Goal: Information Seeking & Learning: Learn about a topic

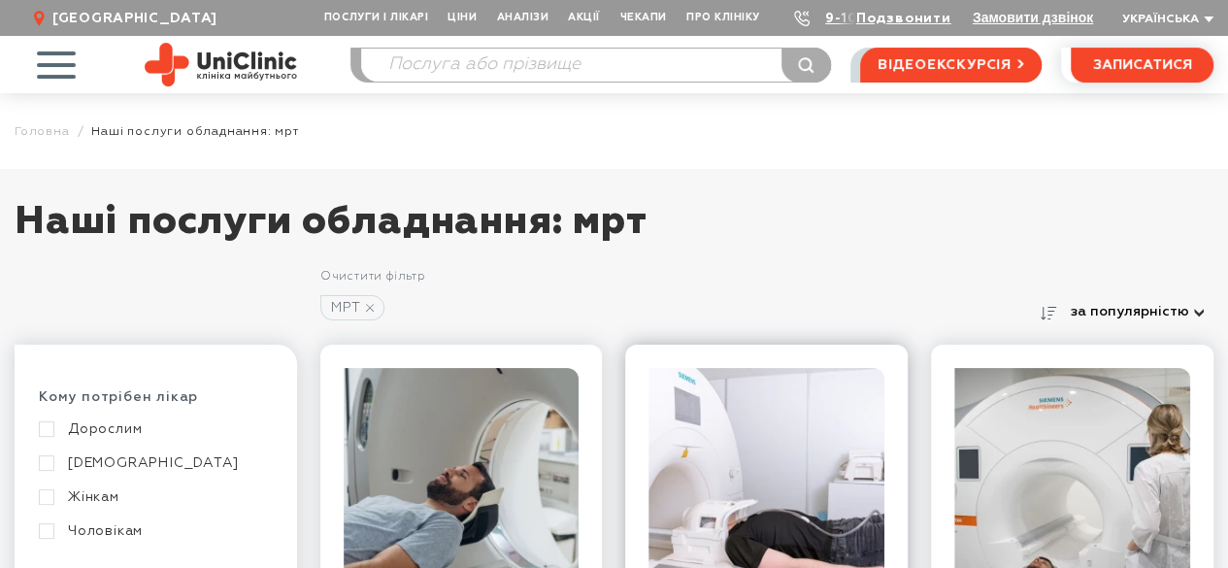
scroll to position [291, 0]
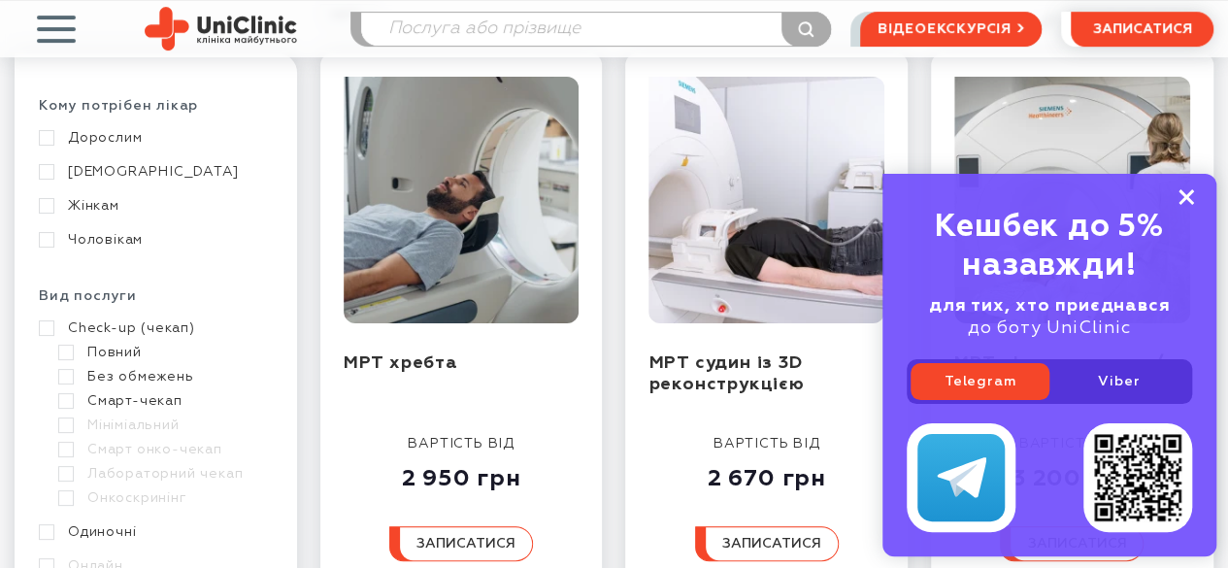
click at [1193, 199] on icon at bounding box center [1186, 197] width 16 height 16
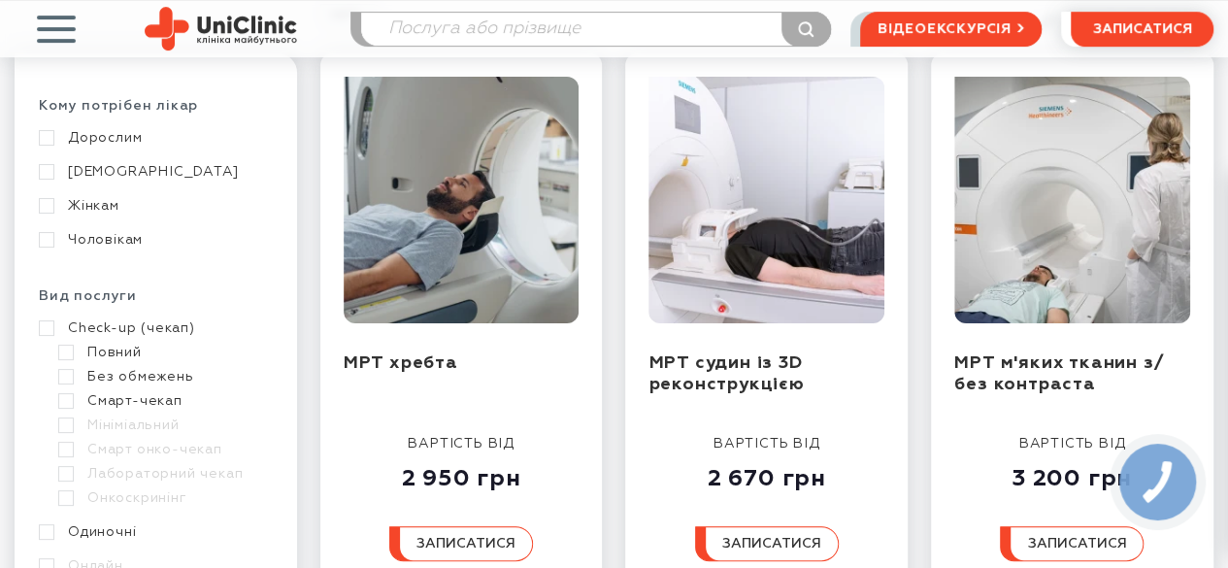
scroll to position [0, 0]
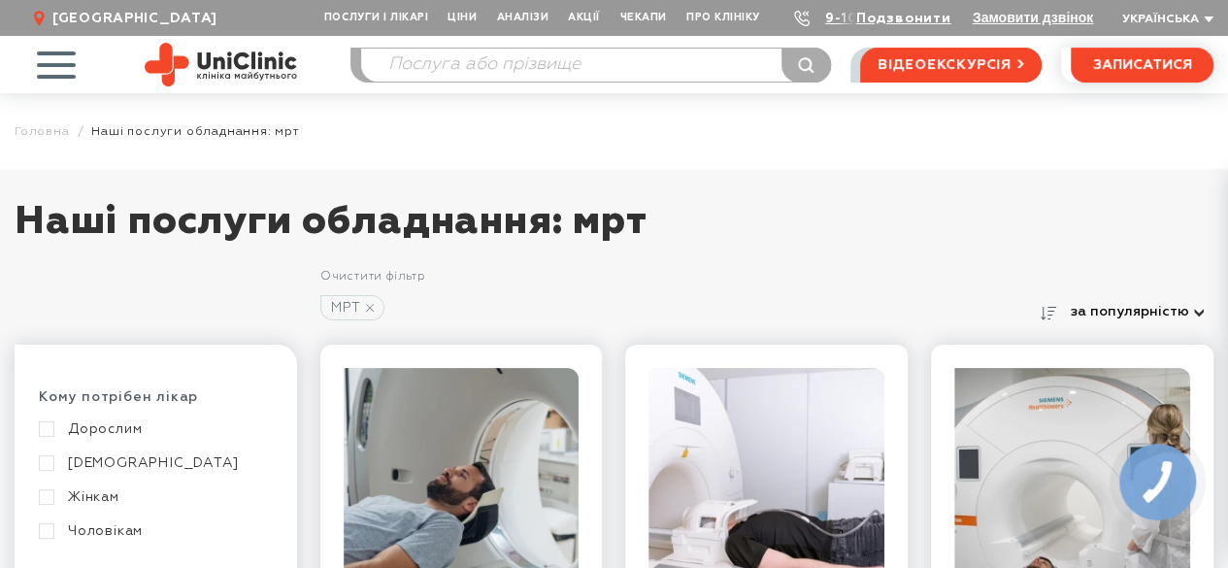
click at [89, 497] on link "Жінкам" at bounding box center [153, 496] width 229 height 17
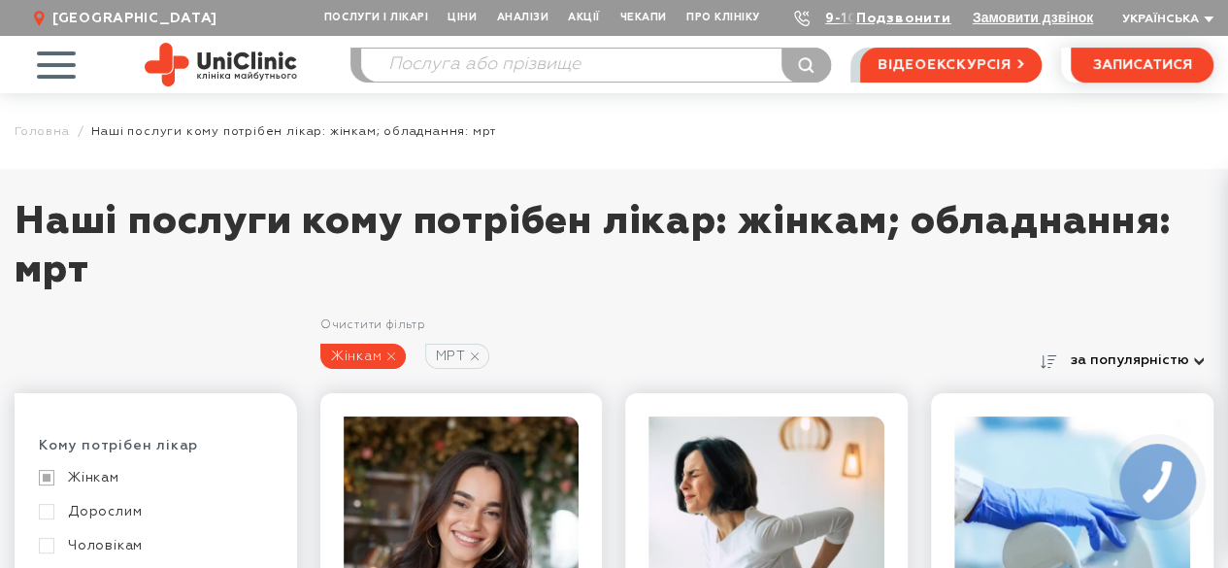
click at [393, 355] on icon at bounding box center [391, 356] width 8 height 8
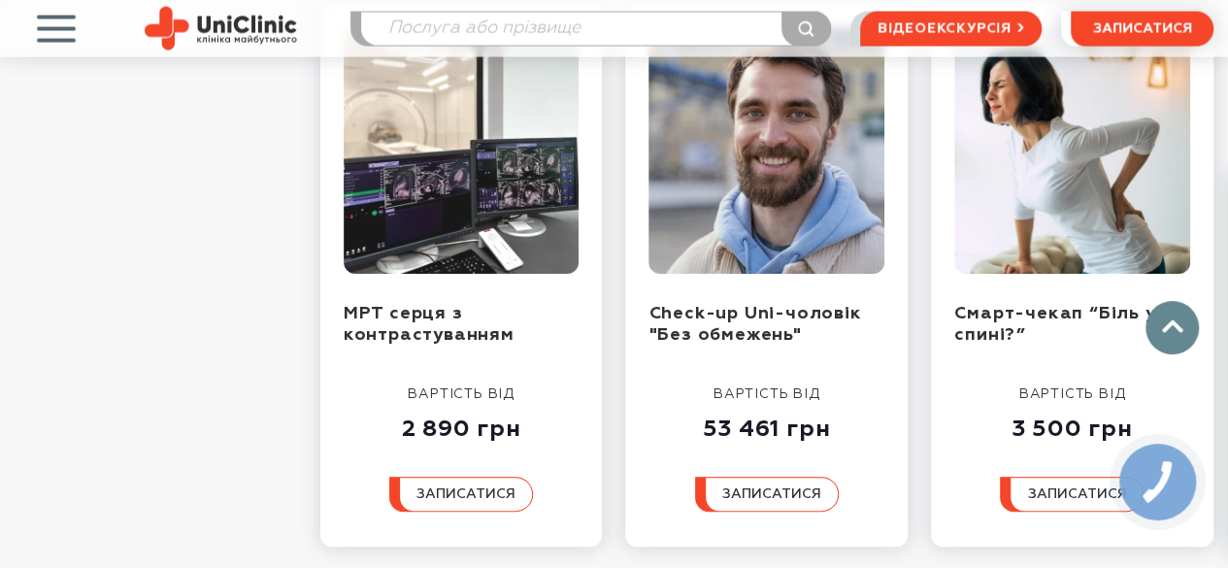
scroll to position [2329, 0]
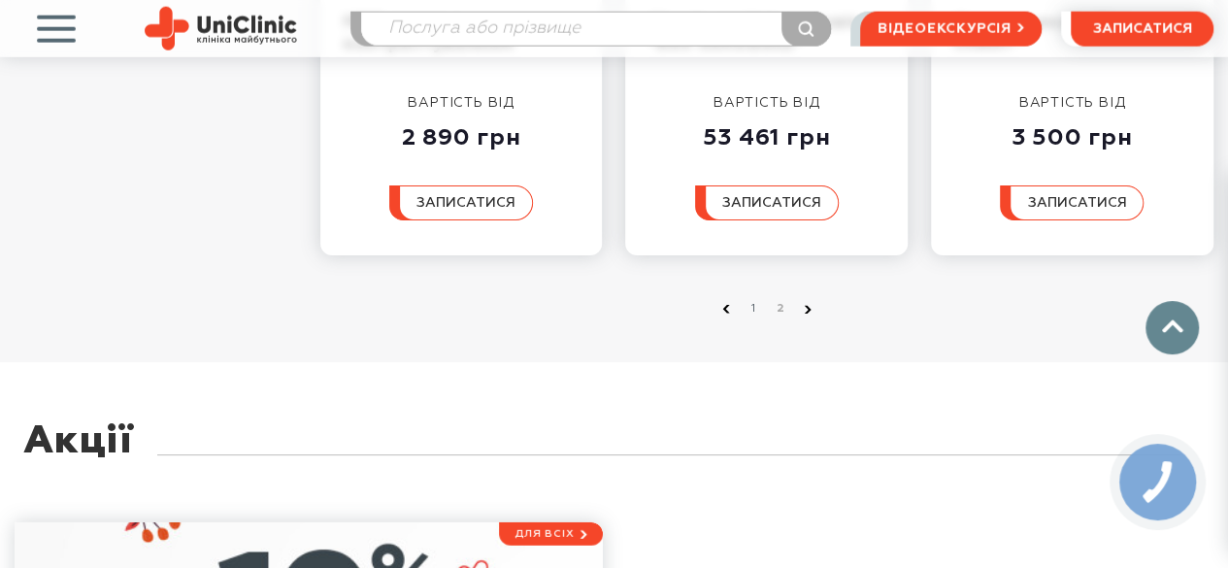
click at [808, 308] on icon at bounding box center [808, 309] width 8 height 9
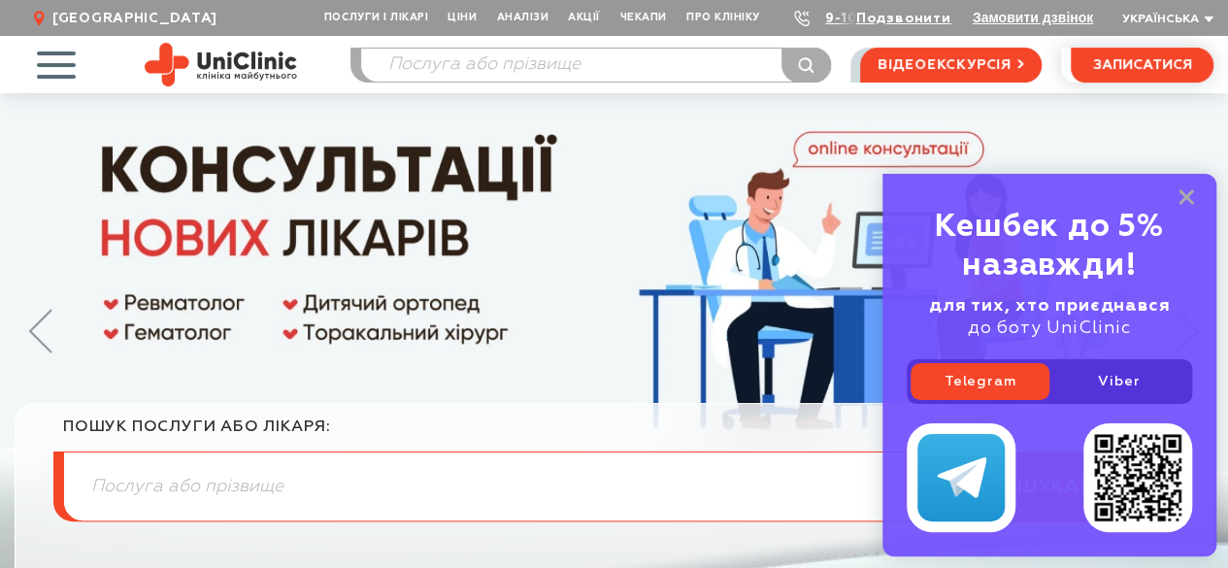
click at [1188, 189] on div "Кешбек до 5% назавжди! для тих, хто приєднався до боту UniClinic Telegram Viber" at bounding box center [1049, 365] width 334 height 382
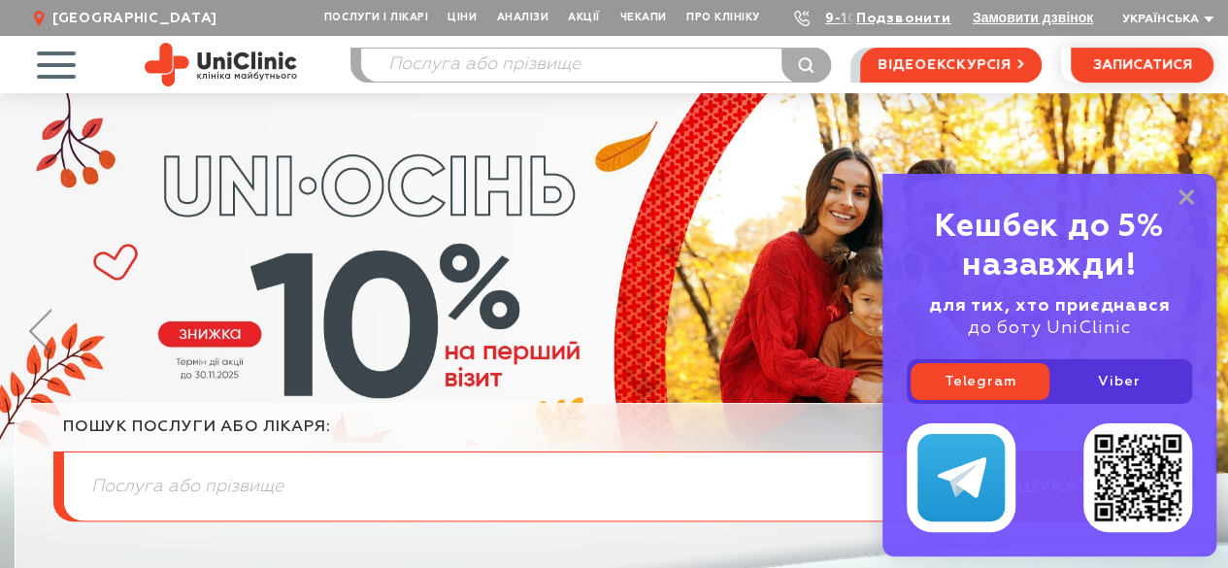
click at [1184, 192] on icon at bounding box center [1186, 197] width 16 height 16
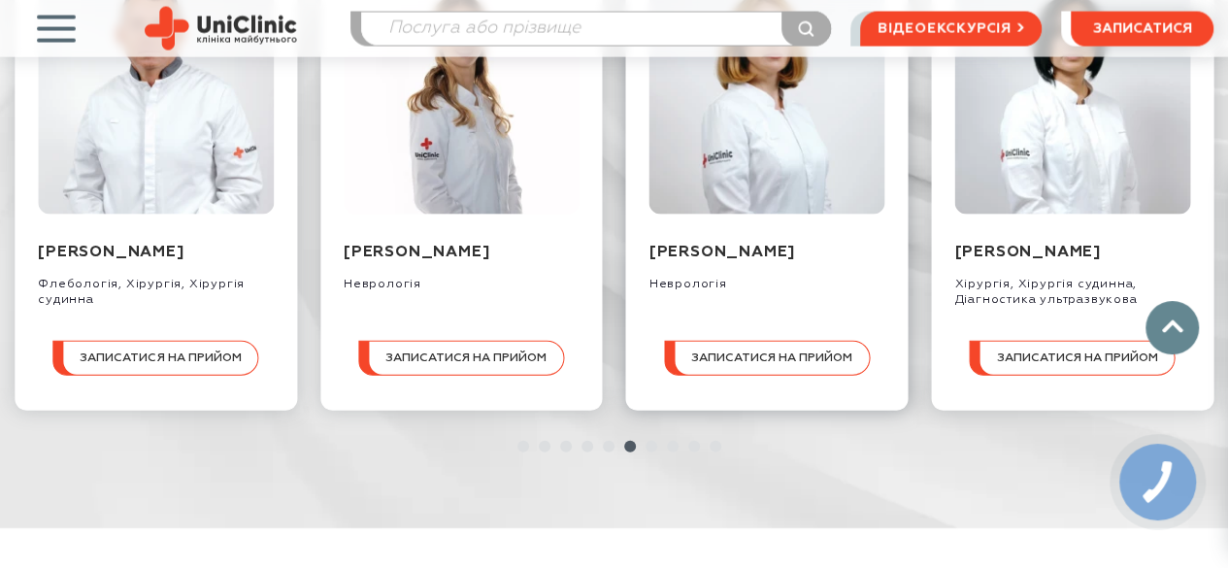
scroll to position [1747, 0]
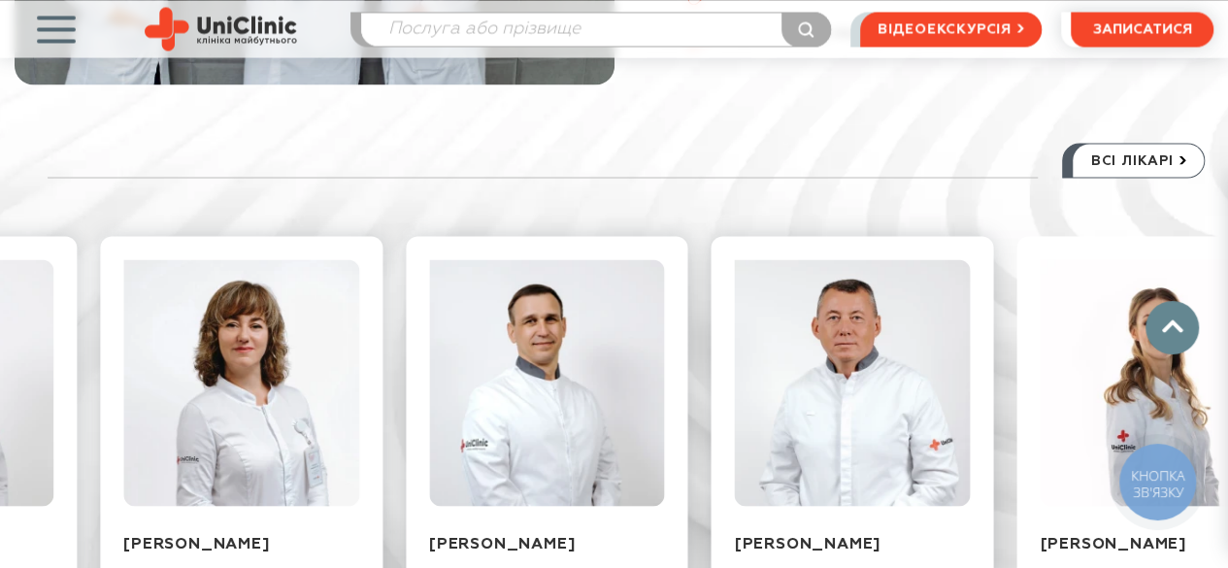
drag, startPoint x: 555, startPoint y: 363, endPoint x: 1157, endPoint y: 407, distance: 603.3
click at [1227, 407] on html at bounding box center [614, 565] width 1228 height 4624
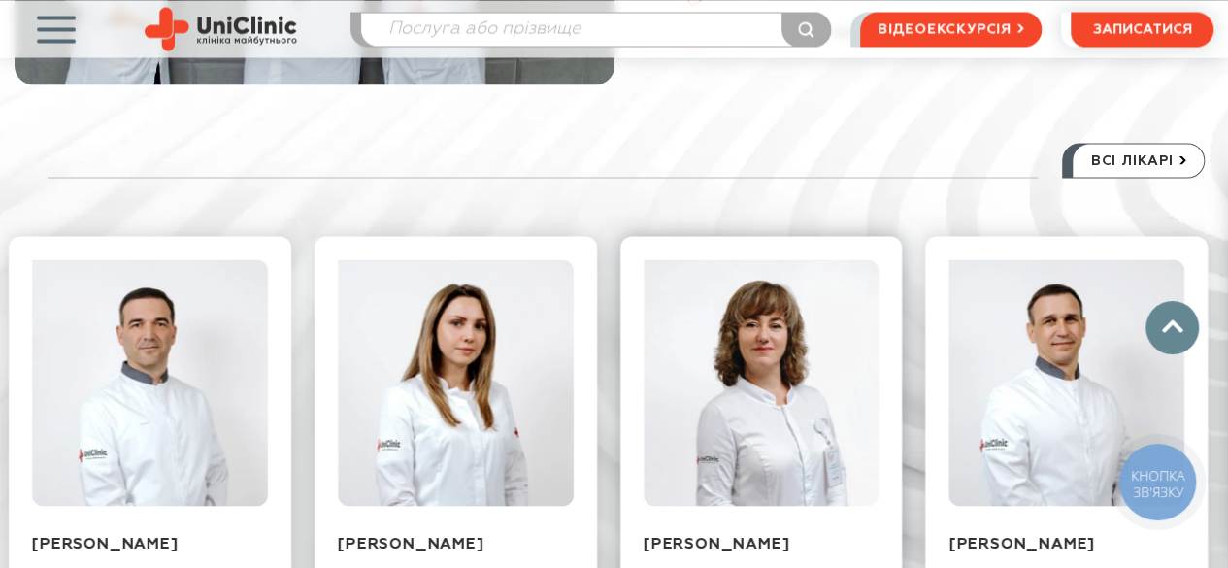
drag, startPoint x: 486, startPoint y: 411, endPoint x: 800, endPoint y: 430, distance: 314.1
click at [815, 428] on div "Захарчук Олександр Валентинович Хірургія, Онкологія записатися на прийом Цуркан…" at bounding box center [614, 469] width 1228 height 524
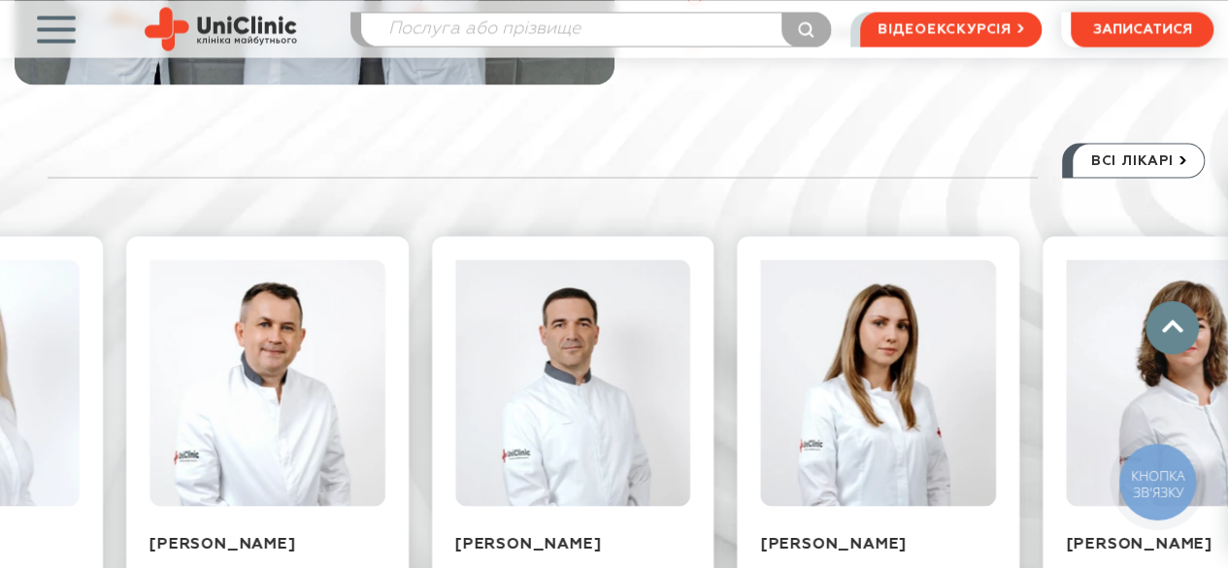
drag, startPoint x: 523, startPoint y: 455, endPoint x: 830, endPoint y: 473, distance: 307.2
click at [830, 473] on div "Захарчук Олександр Валентинович Хірургія, Онкологія записатися на прийом Цуркан…" at bounding box center [614, 469] width 1228 height 524
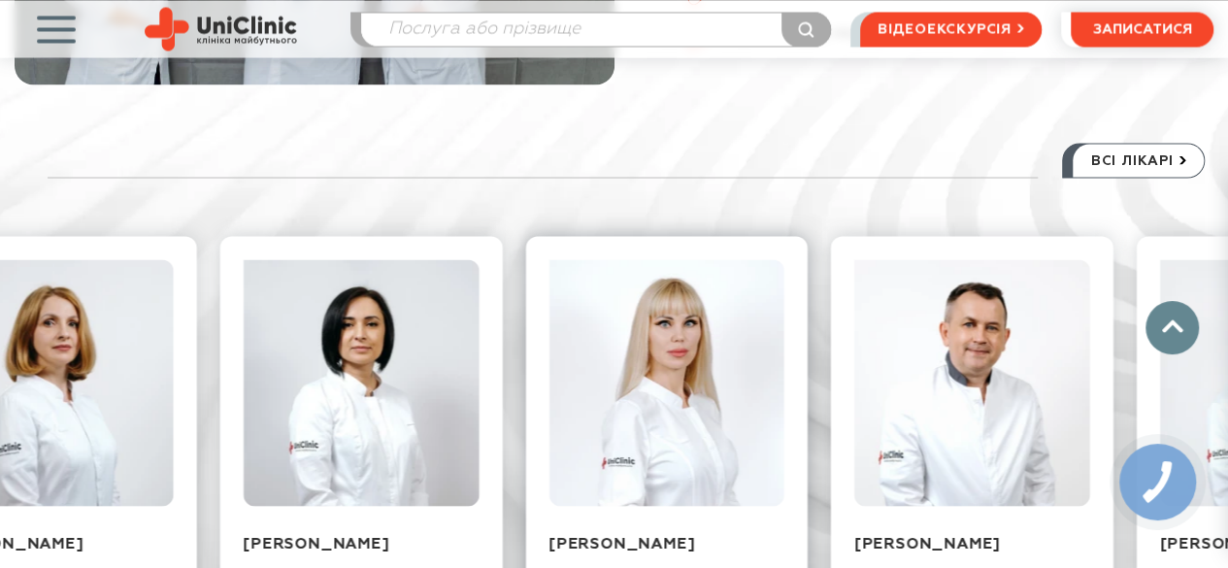
drag, startPoint x: 657, startPoint y: 380, endPoint x: 858, endPoint y: 389, distance: 201.1
click at [853, 389] on div "Захарчук Олександр Валентинович Хірургія, Онкологія записатися на прийом Цуркан…" at bounding box center [614, 469] width 1228 height 524
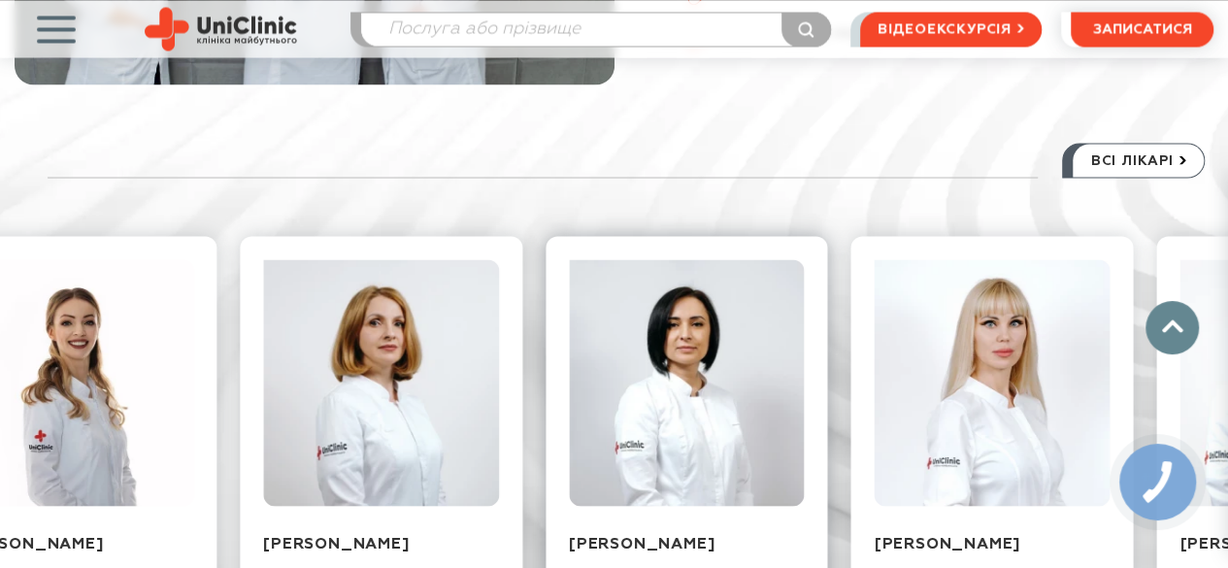
drag, startPoint x: 750, startPoint y: 373, endPoint x: 543, endPoint y: 336, distance: 210.0
click at [543, 336] on div "Захарчук Олександр Валентинович Хірургія, Онкологія записатися на прийом Цуркан…" at bounding box center [614, 469] width 1228 height 524
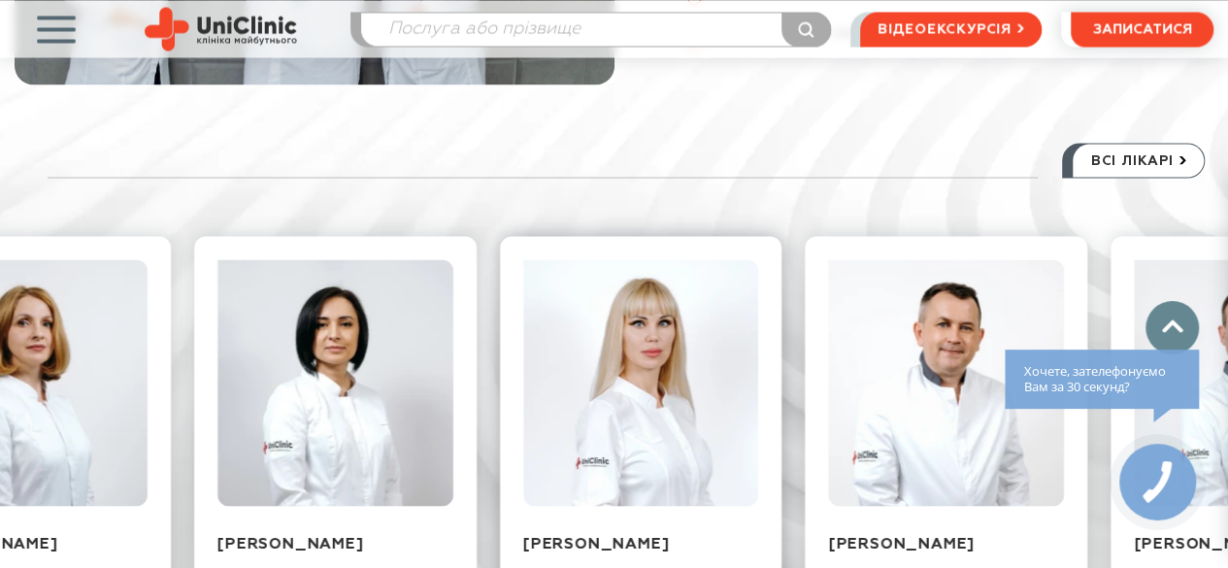
drag, startPoint x: 780, startPoint y: 389, endPoint x: 425, endPoint y: 345, distance: 357.9
click at [415, 345] on div "Захарчук Олександр Валентинович Хірургія, Онкологія записатися на прийом Цуркан…" at bounding box center [614, 469] width 1228 height 524
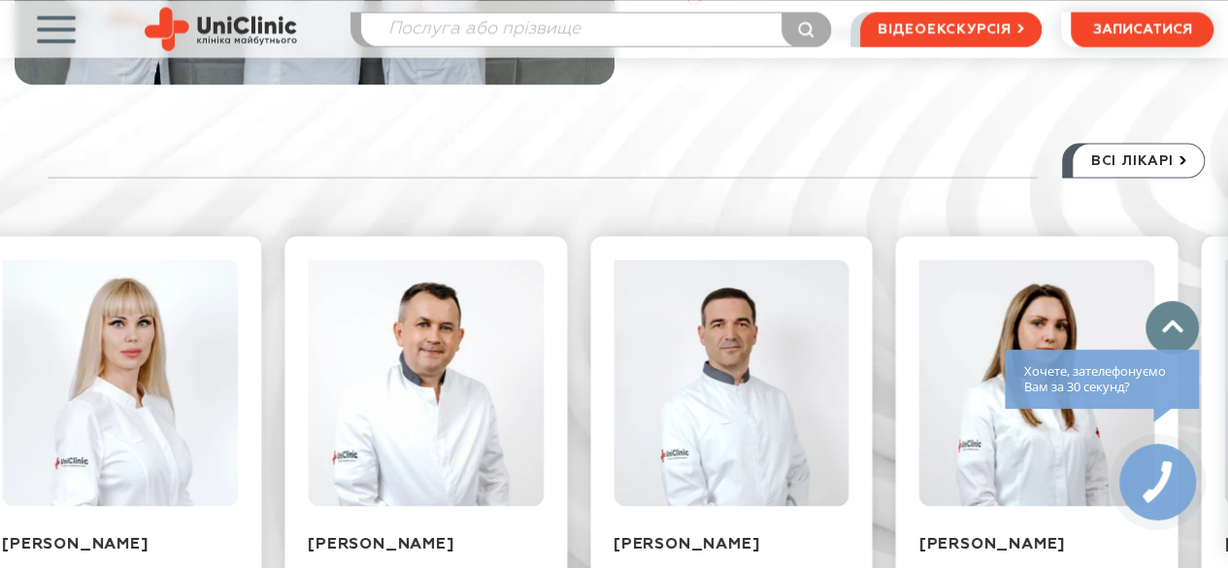
drag, startPoint x: 761, startPoint y: 396, endPoint x: 726, endPoint y: 378, distance: 39.1
click at [726, 378] on div "Захарчук Олександр Валентинович Хірургія, Онкологія записатися на прийом Цуркан…" at bounding box center [614, 469] width 1228 height 524
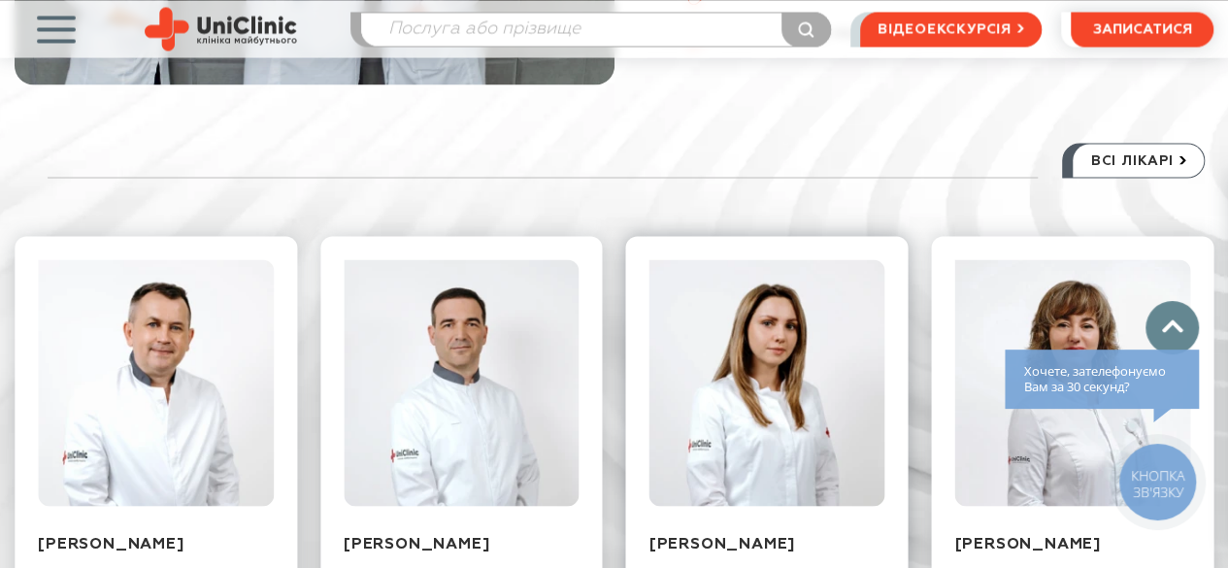
scroll to position [2038, 0]
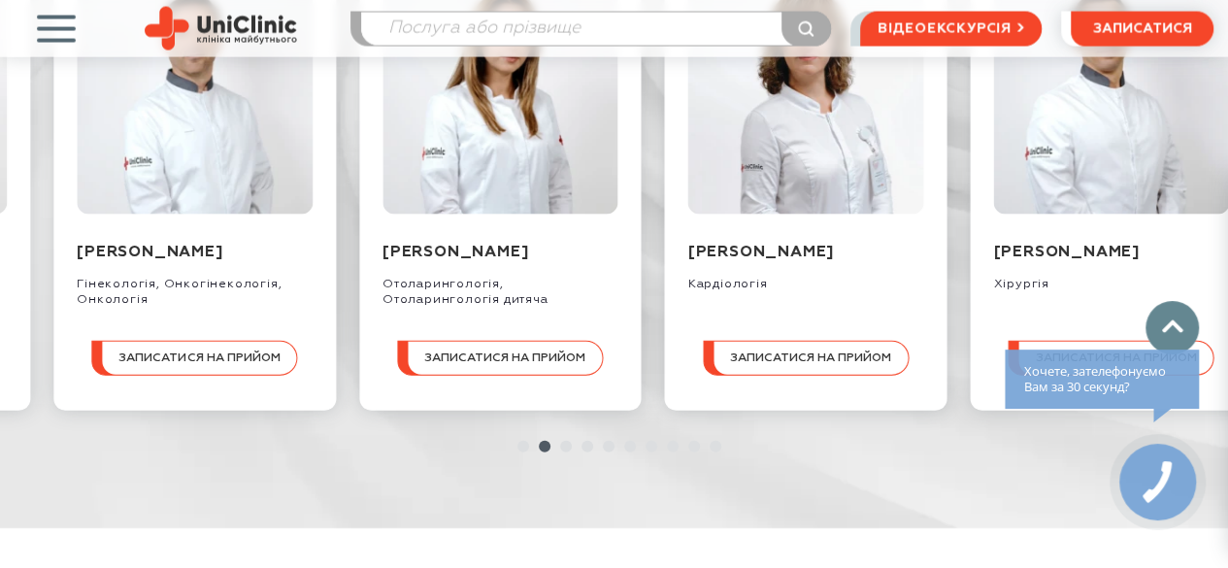
drag, startPoint x: 759, startPoint y: 312, endPoint x: 498, endPoint y: 278, distance: 263.3
click at [422, 280] on div "Захарчук Олександр Валентинович Хірургія, Онкологія записатися на прийом Цуркан…" at bounding box center [614, 178] width 1228 height 524
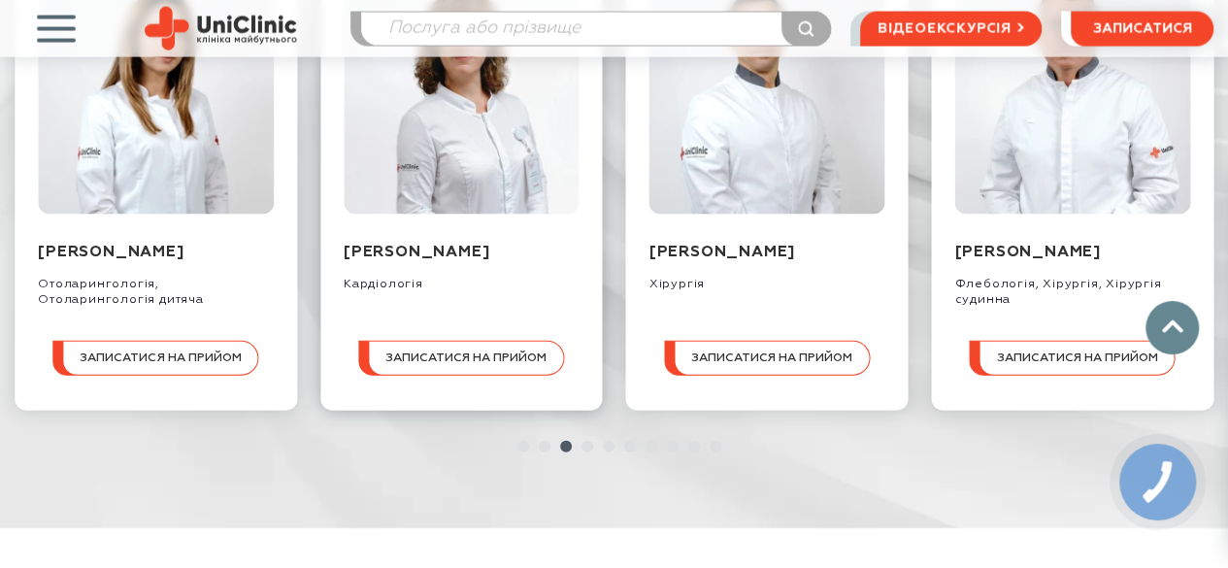
drag, startPoint x: 548, startPoint y: 302, endPoint x: 561, endPoint y: 263, distance: 40.8
click at [561, 263] on div "Кардіологія" at bounding box center [462, 278] width 236 height 30
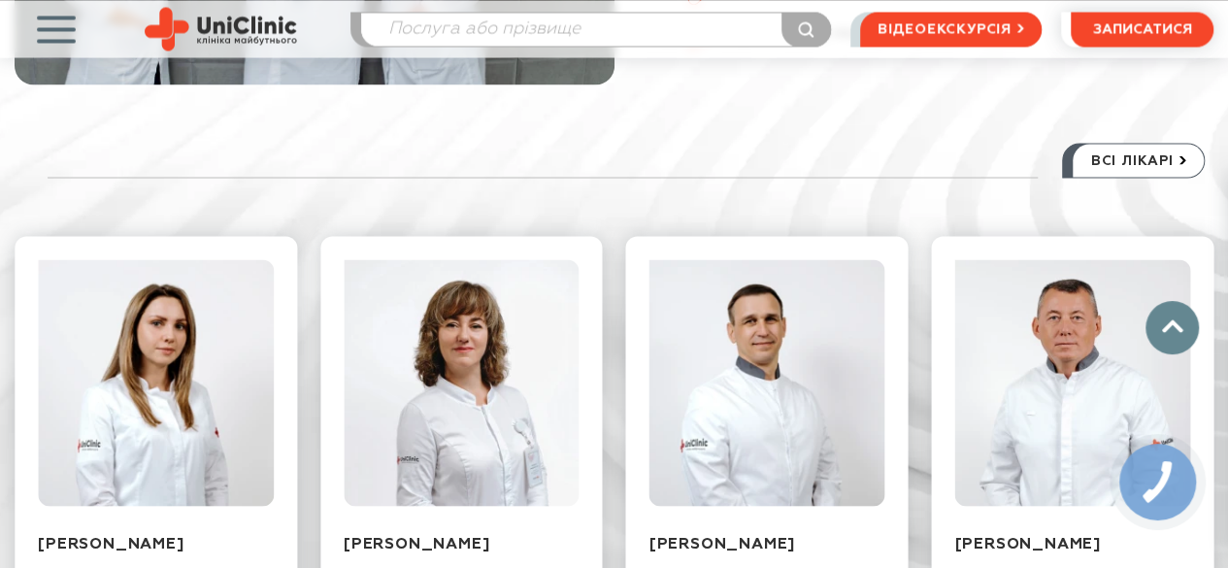
drag, startPoint x: 747, startPoint y: 422, endPoint x: 563, endPoint y: 372, distance: 191.2
click at [563, 372] on div "Захарчук Олександр Валентинович Хірургія, Онкологія записатися на прийом Цуркан…" at bounding box center [614, 469] width 1228 height 524
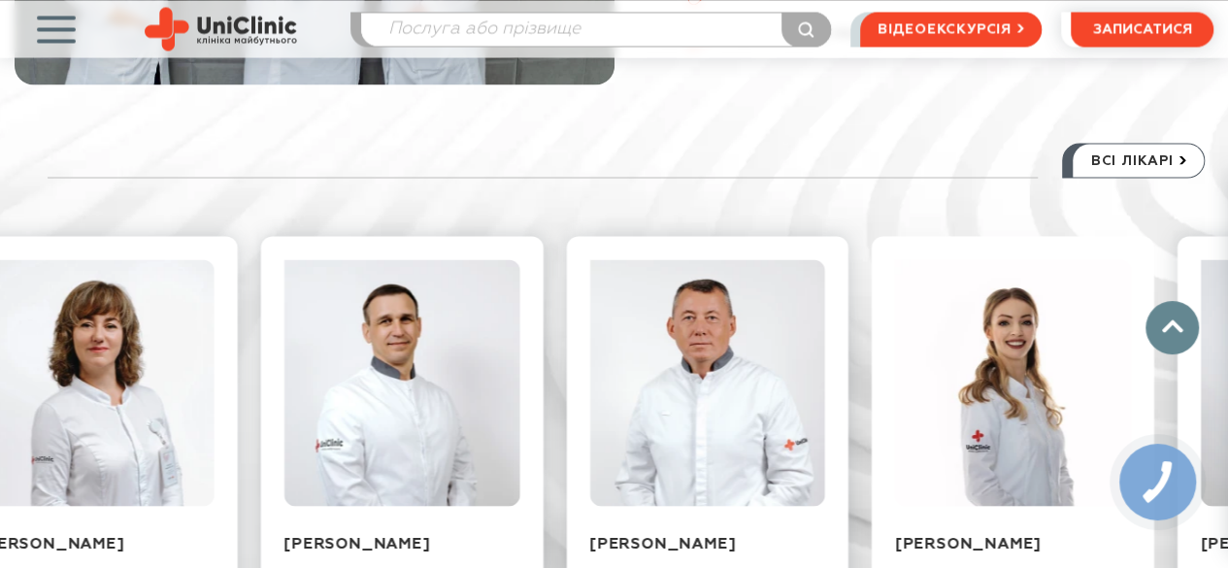
drag, startPoint x: 652, startPoint y: 378, endPoint x: 525, endPoint y: 354, distance: 129.4
click at [525, 354] on div "Захарчук Олександр Валентинович Хірургія, Онкологія записатися на прийом Цуркан…" at bounding box center [614, 469] width 1228 height 524
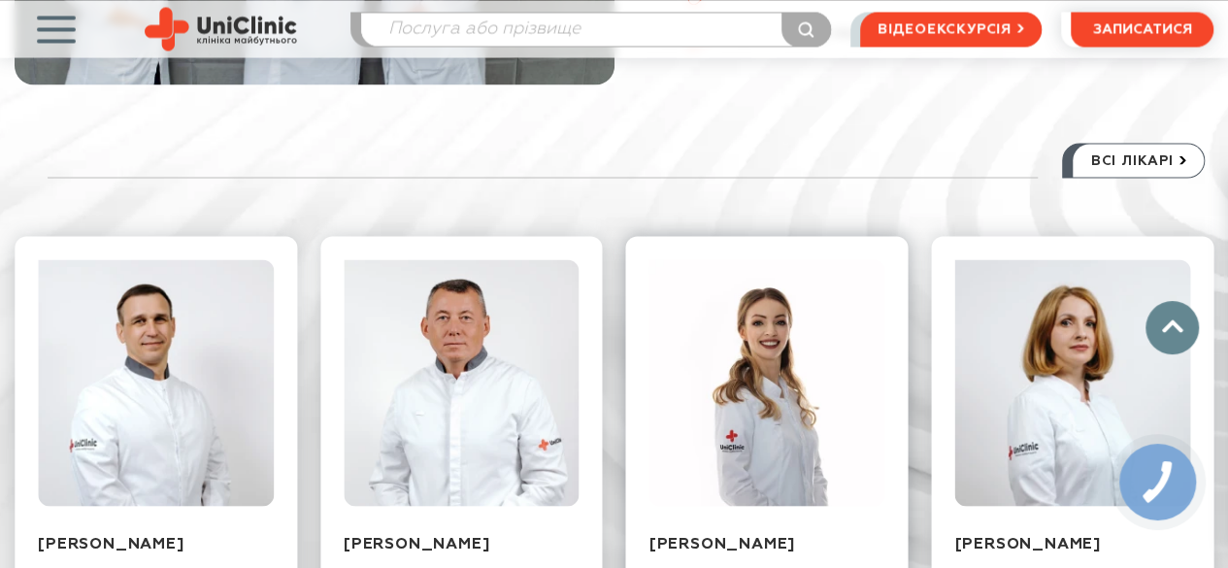
drag, startPoint x: 667, startPoint y: 363, endPoint x: 665, endPoint y: 337, distance: 26.3
click at [664, 331] on img at bounding box center [767, 382] width 236 height 247
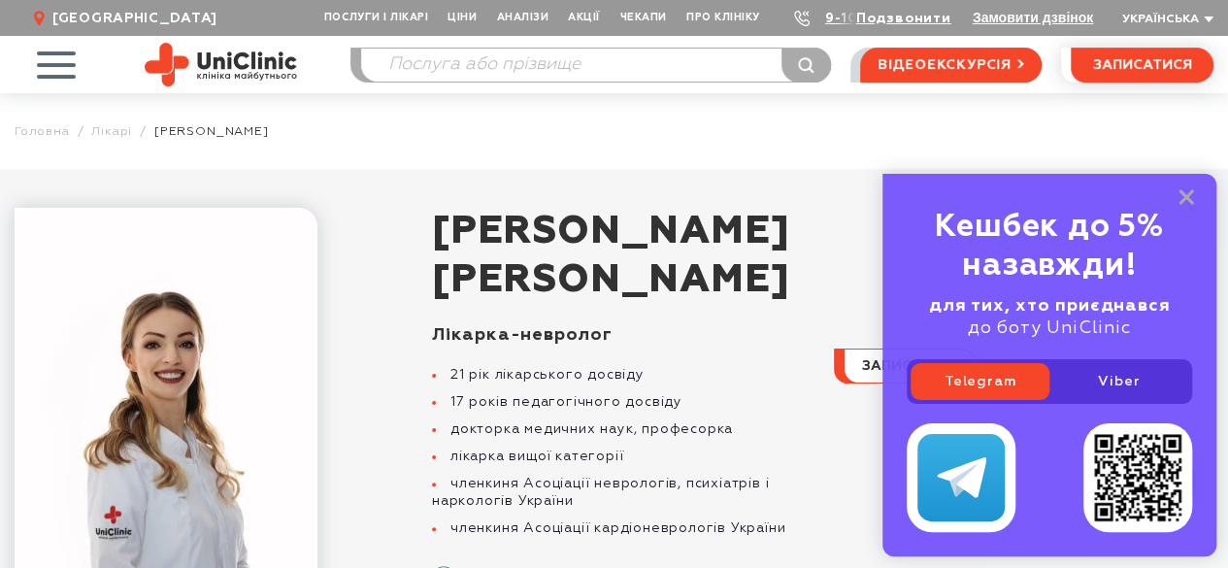
scroll to position [291, 0]
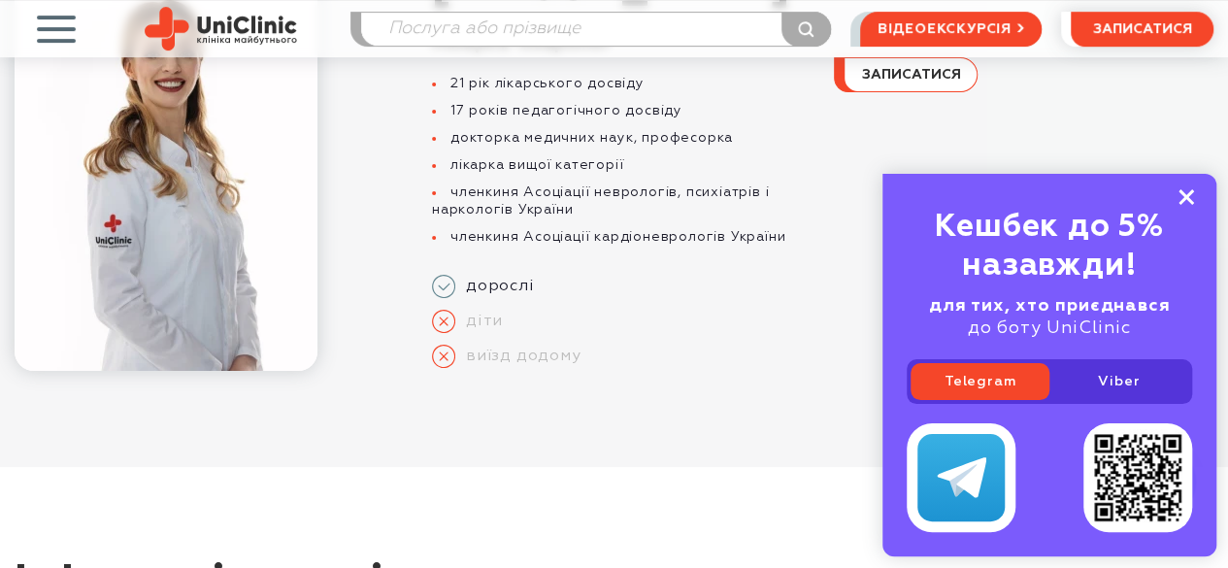
click at [1188, 199] on icon at bounding box center [1186, 197] width 16 height 16
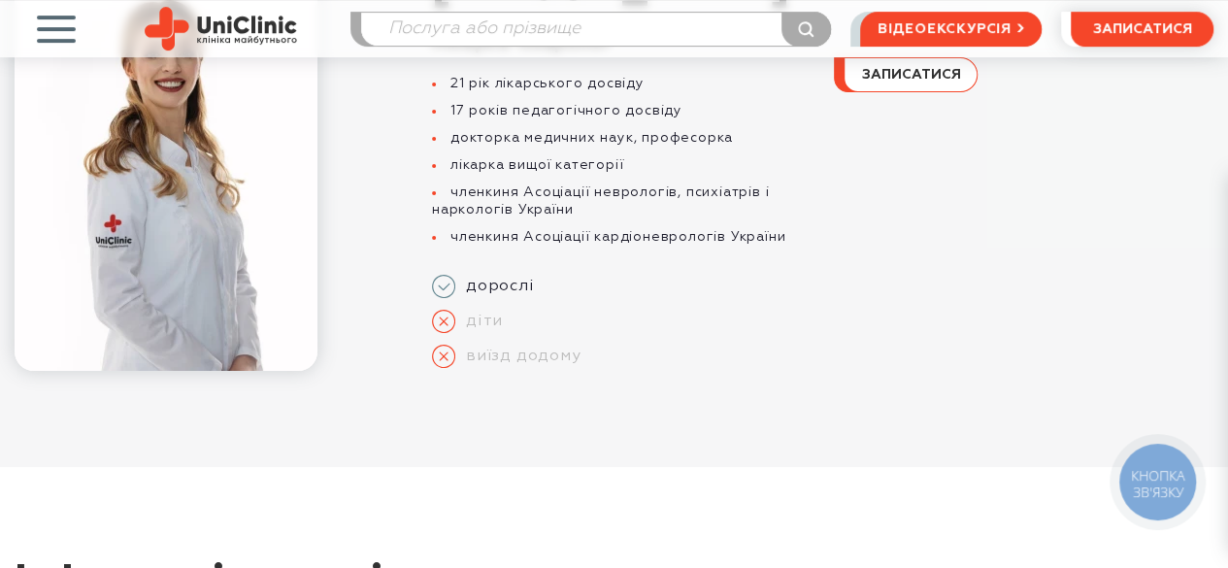
scroll to position [0, 0]
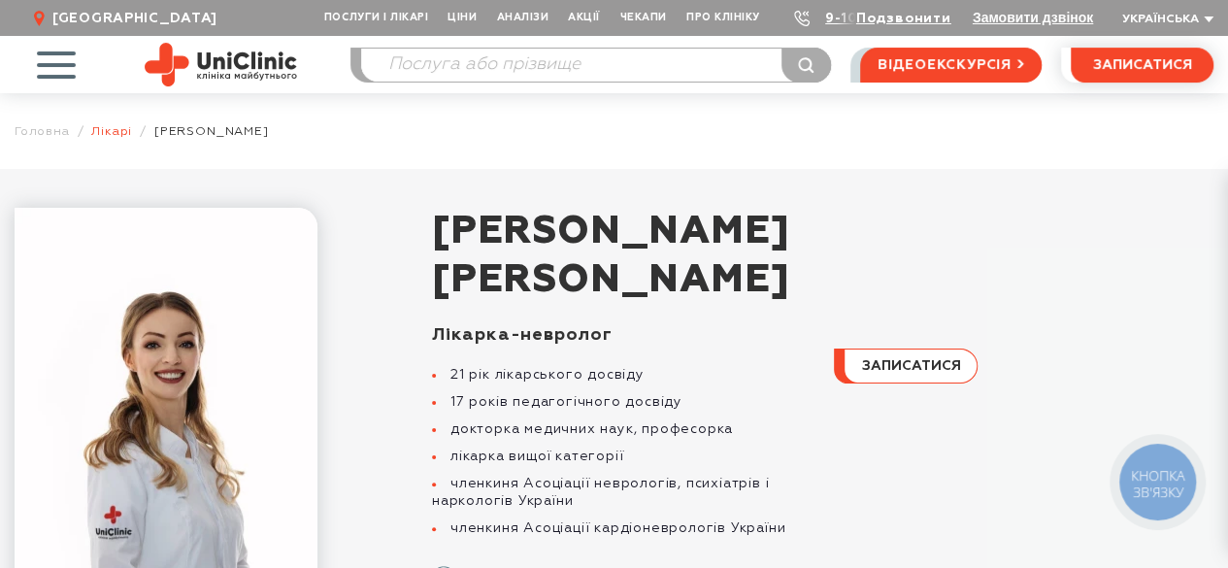
click at [109, 132] on link "Лікарі" at bounding box center [111, 131] width 41 height 15
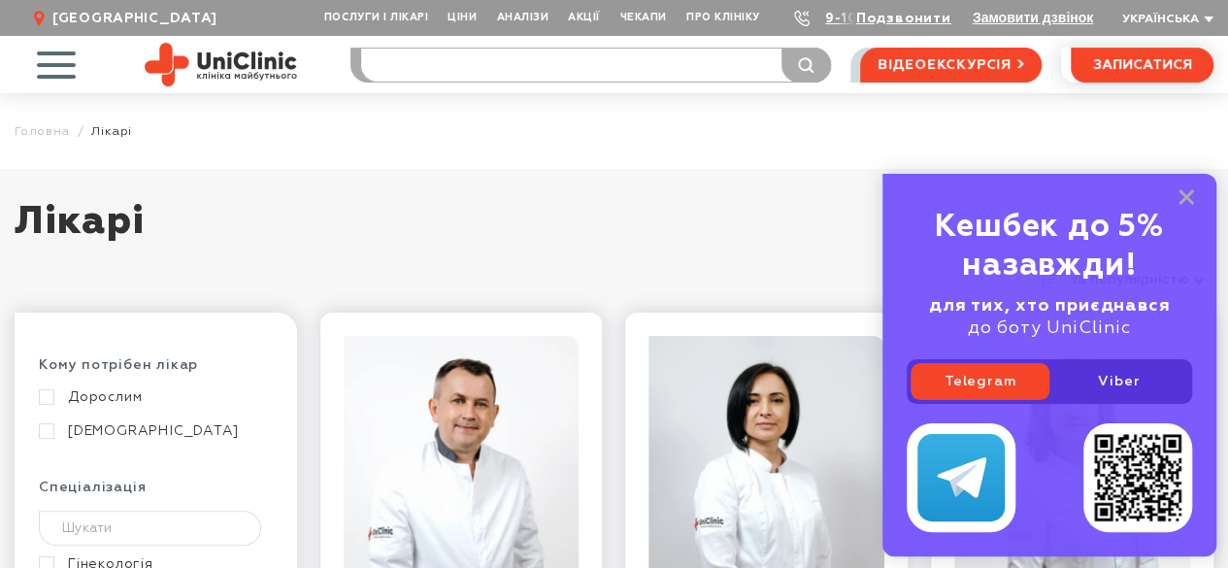
click at [421, 65] on input "search" at bounding box center [595, 65] width 469 height 33
type input "МРТ ЛЕГЕНЬ"
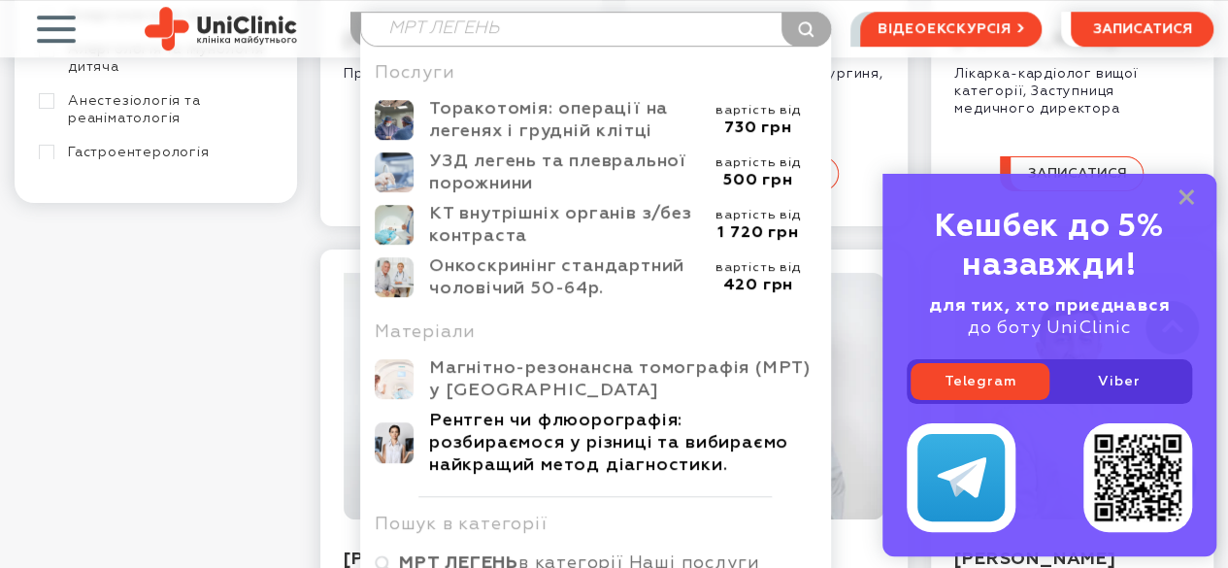
scroll to position [873, 0]
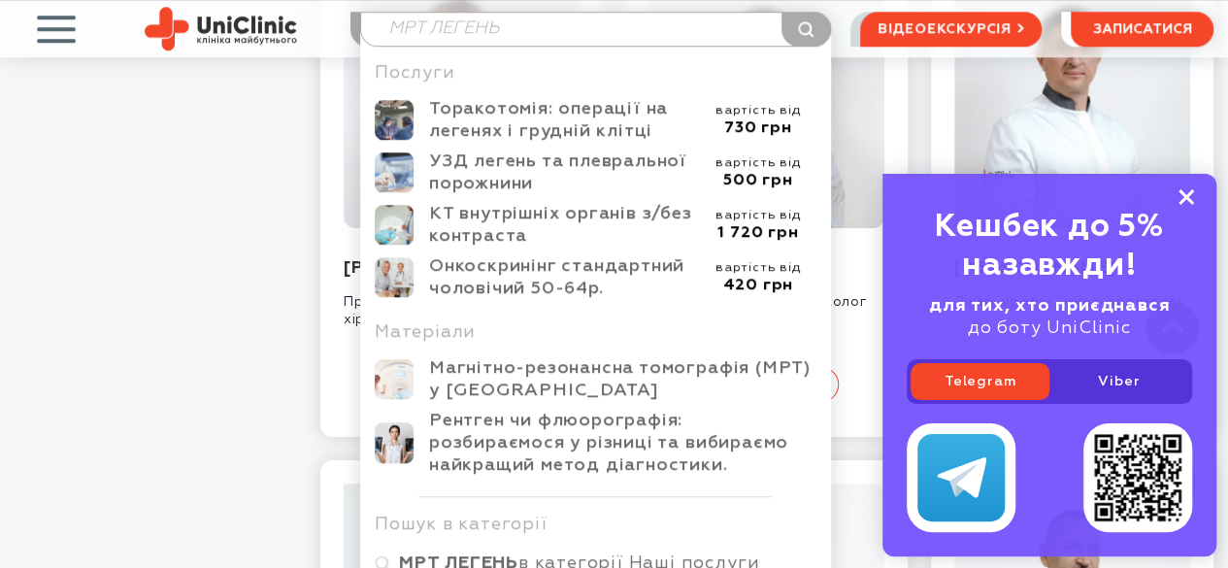
click at [1190, 203] on rect at bounding box center [1186, 197] width 16 height 16
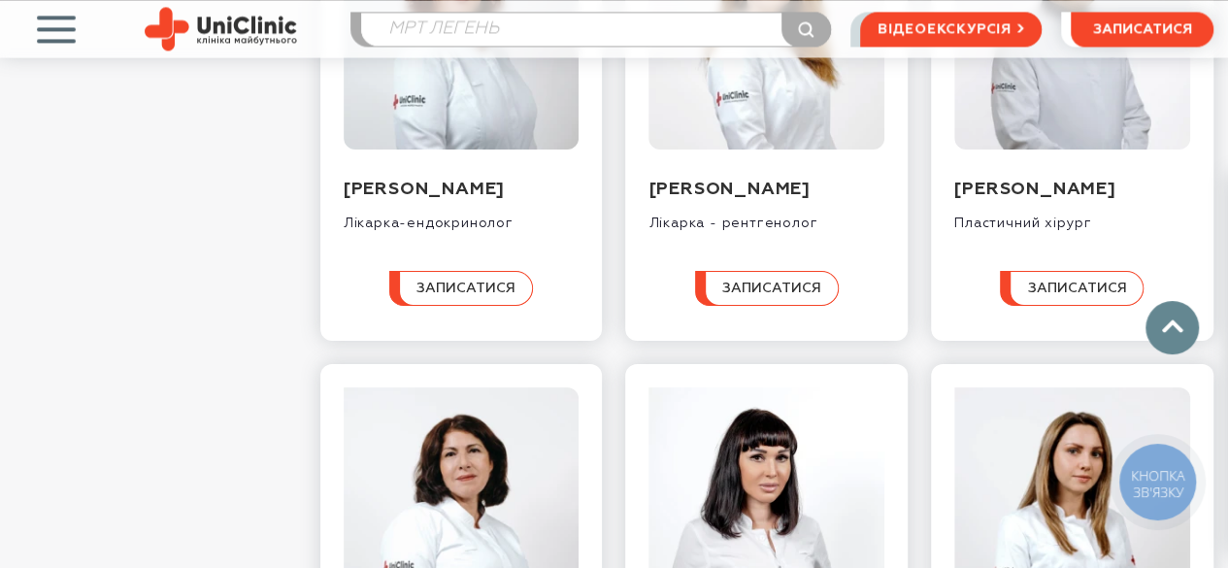
scroll to position [1456, 0]
